Goal: Navigation & Orientation: Find specific page/section

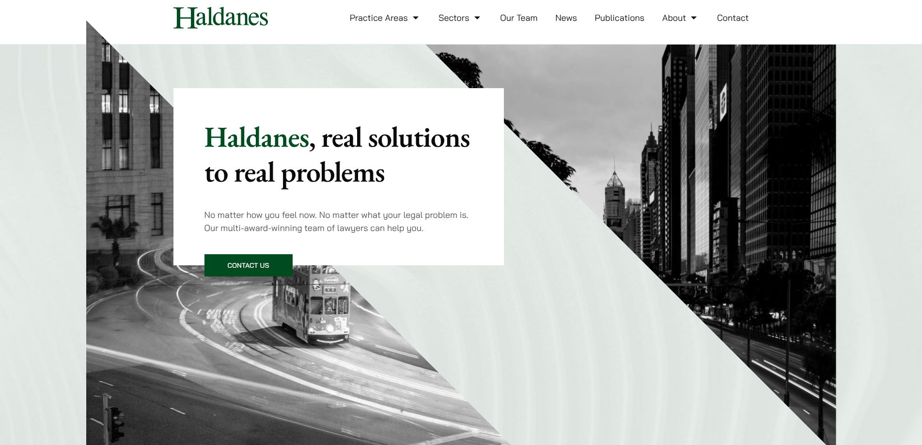
scroll to position [33, 0]
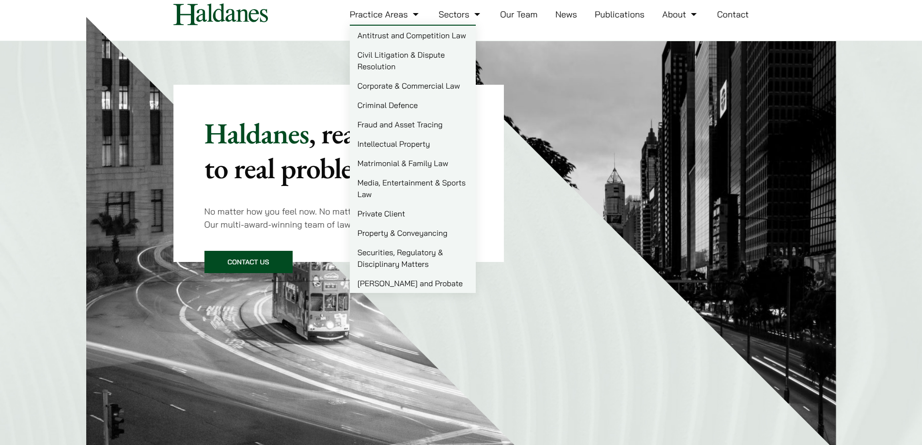
click at [397, 281] on link "[PERSON_NAME] and Probate" at bounding box center [413, 283] width 126 height 19
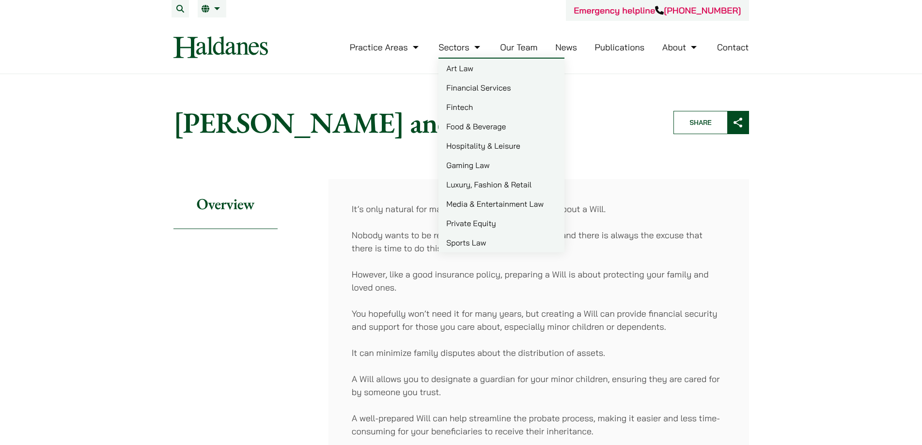
click at [518, 48] on link "Our Team" at bounding box center [518, 47] width 37 height 11
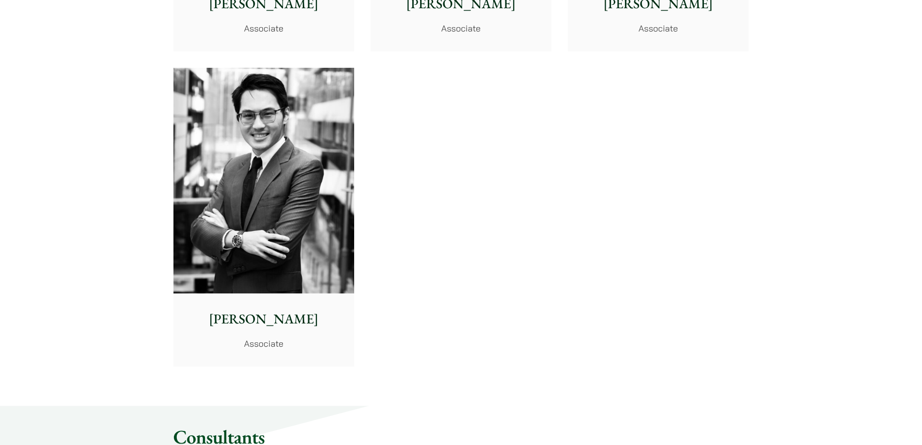
scroll to position [4062, 0]
